Goal: Information Seeking & Learning: Learn about a topic

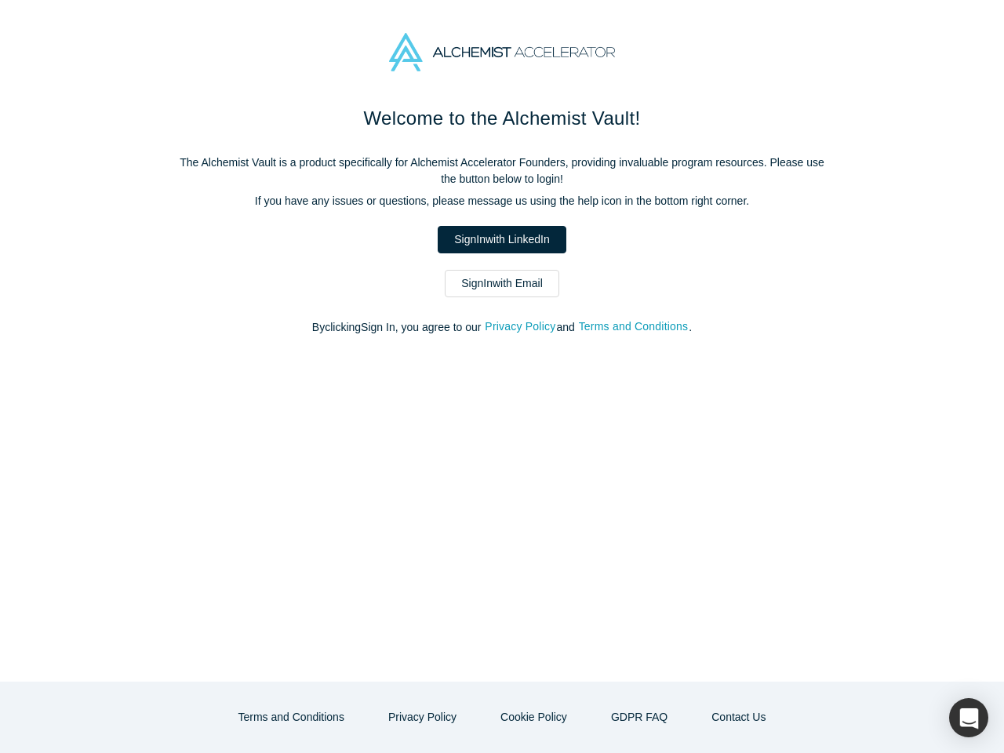
click at [502, 376] on div "Welcome to the Alchemist Vault! The Alchemist Vault is a product specifically f…" at bounding box center [502, 392] width 1004 height 577
click at [522, 327] on button "Privacy Policy" at bounding box center [520, 327] width 72 height 18
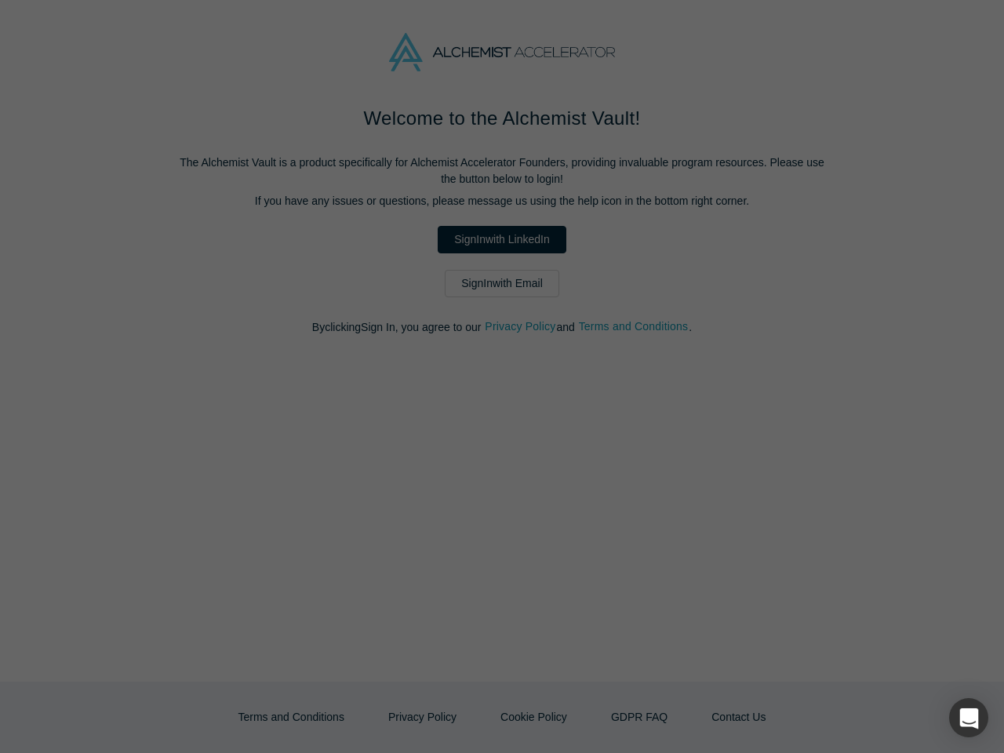
click at [635, 327] on strong "Who is the responsible party for the recording of data on this website (i.e. th…" at bounding box center [496, 332] width 362 height 29
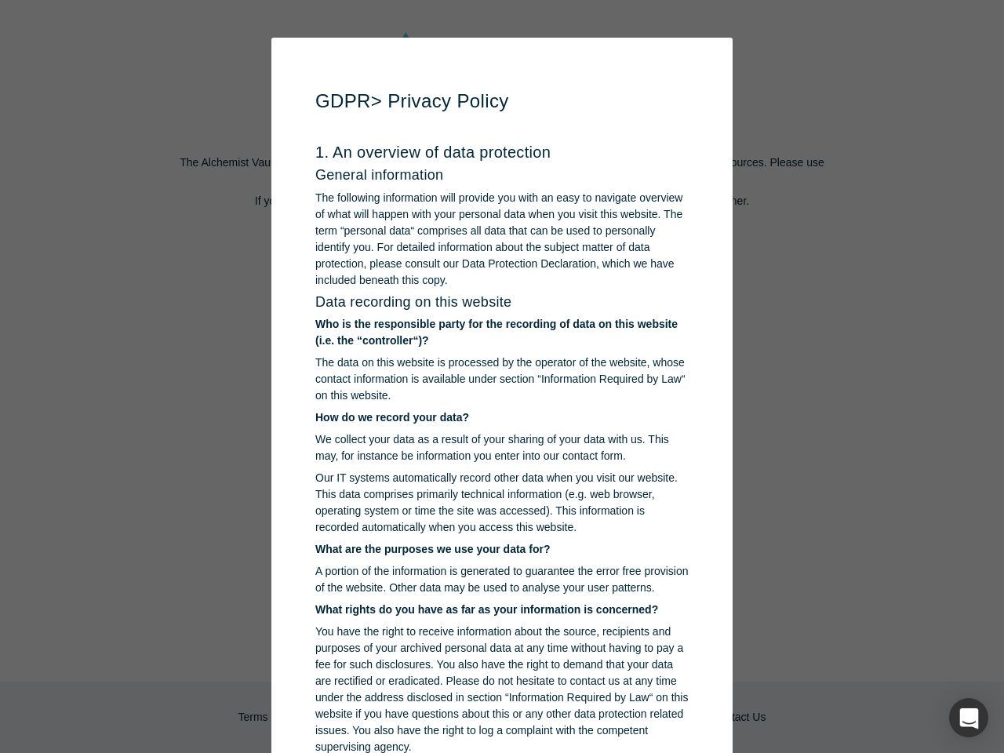
click at [427, 717] on p "You have the right to receive information about the source, recipients and purp…" at bounding box center [501, 689] width 373 height 132
click at [532, 717] on p "You have the right to receive information about the source, recipients and purp…" at bounding box center [501, 689] width 373 height 132
click at [968, 717] on div "button" at bounding box center [968, 717] width 39 height 39
